Goal: Navigation & Orientation: Find specific page/section

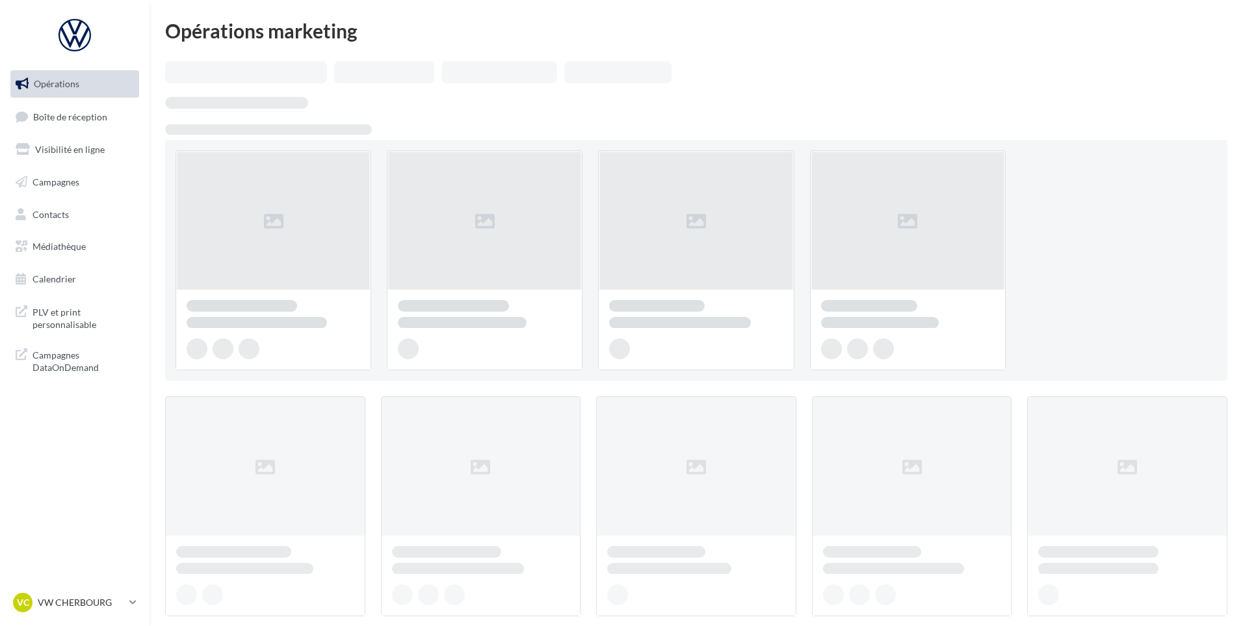
click at [89, 113] on span "Boîte de réception" at bounding box center [70, 116] width 74 height 11
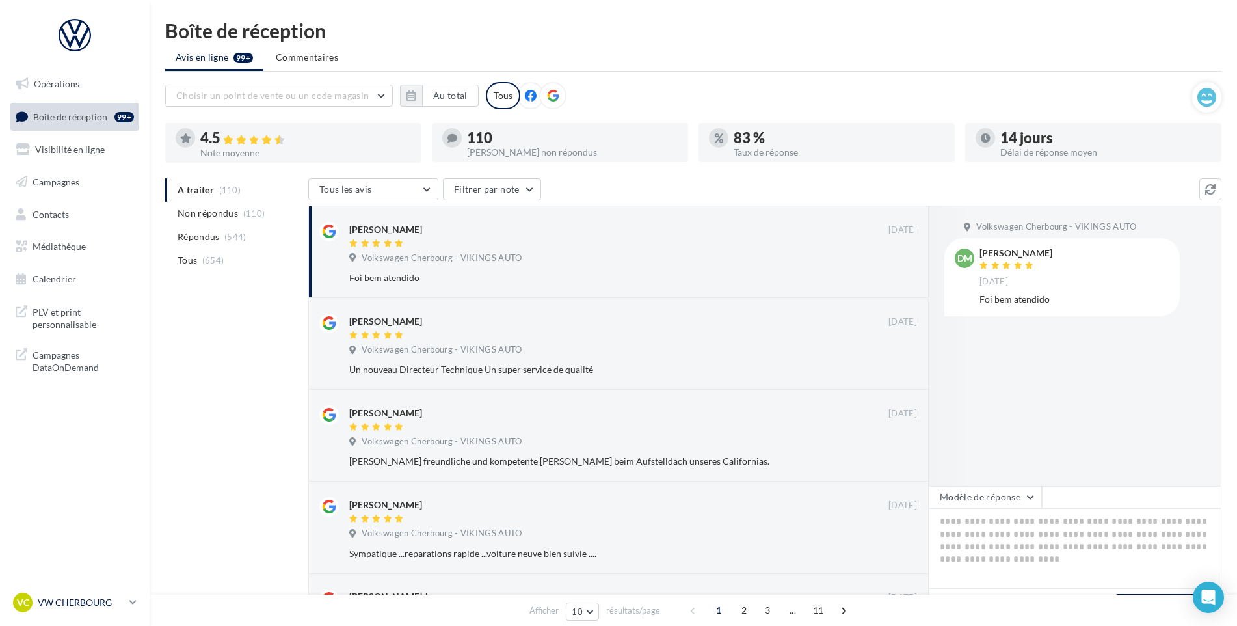
click at [98, 609] on div "VC VW CHERBOURG vw-tour-vau" at bounding box center [68, 602] width 111 height 20
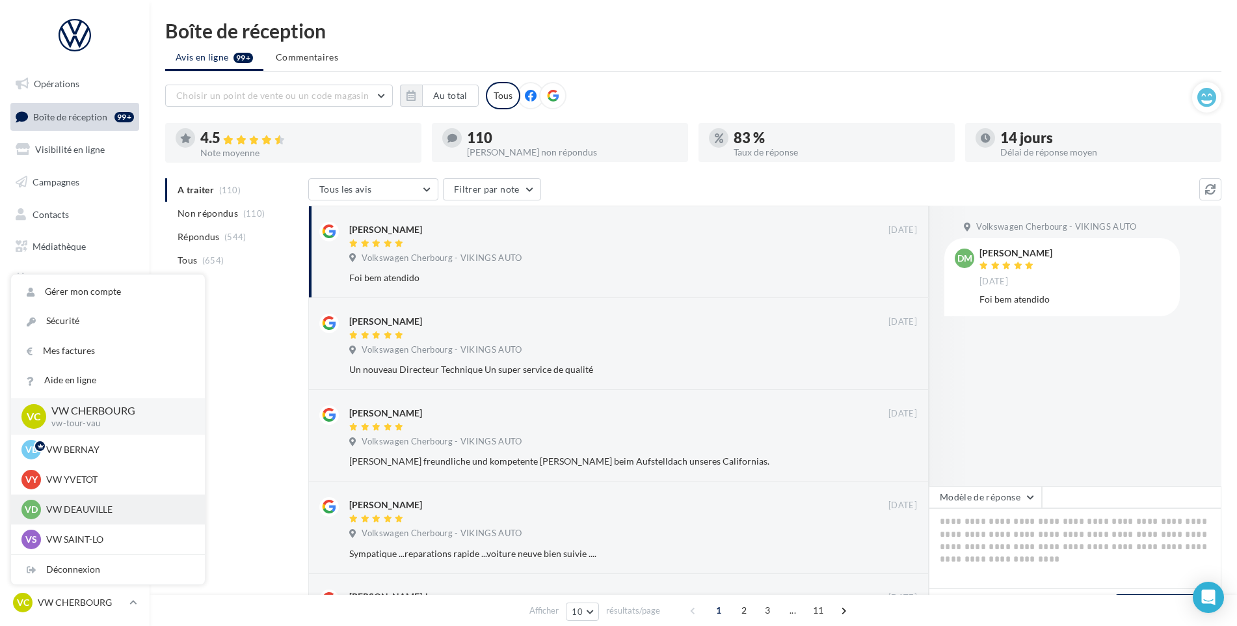
click at [99, 513] on p "VW DEAUVILLE" at bounding box center [117, 509] width 143 height 13
